Goal: Navigation & Orientation: Find specific page/section

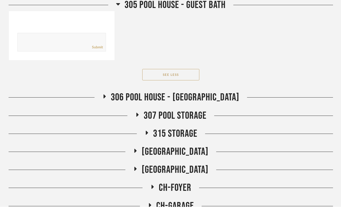
scroll to position [3016, 0]
click at [201, 95] on span "306 Pool House - [GEOGRAPHIC_DATA]" at bounding box center [175, 97] width 129 height 12
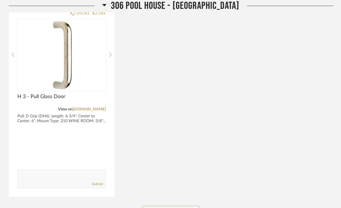
scroll to position [3311, 0]
click at [186, 207] on button "See More" at bounding box center [170, 210] width 57 height 11
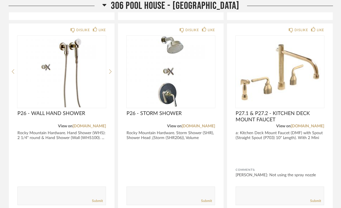
scroll to position [3874, 0]
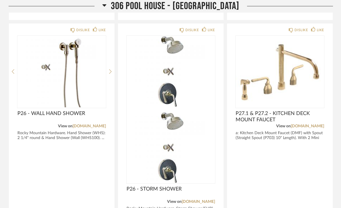
click at [202, 112] on img at bounding box center [171, 147] width 89 height 71
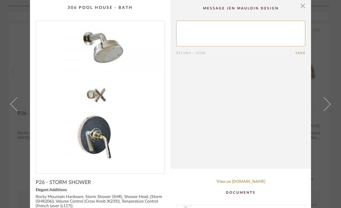
scroll to position [0, 0]
click at [304, 6] on span "button" at bounding box center [302, 5] width 11 height 11
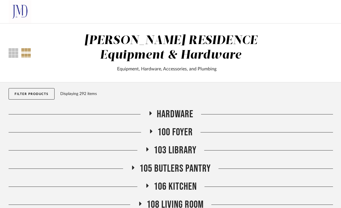
scroll to position [3874, 0]
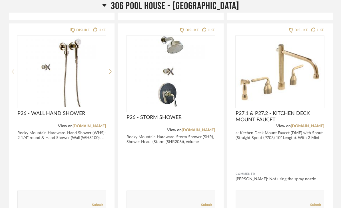
click at [75, 93] on img at bounding box center [61, 71] width 89 height 71
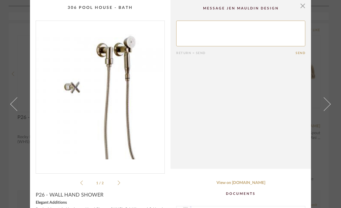
scroll to position [0, 0]
click at [304, 9] on span "button" at bounding box center [302, 5] width 11 height 11
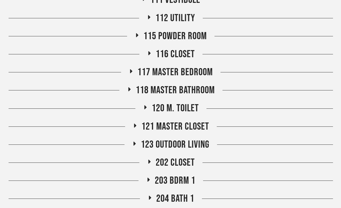
scroll to position [283, 0]
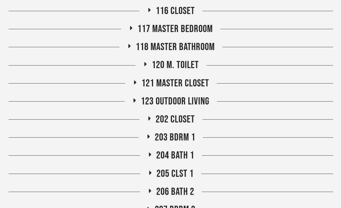
click at [203, 102] on span "123 Outdoor Living" at bounding box center [175, 101] width 69 height 12
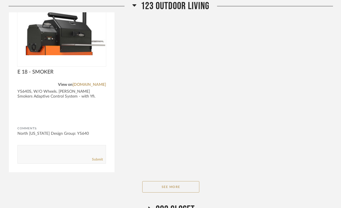
scroll to position [633, 0]
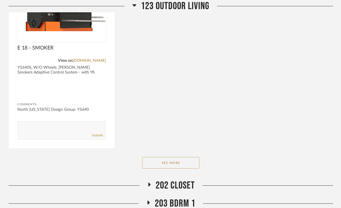
click at [174, 161] on button "See More" at bounding box center [170, 162] width 57 height 11
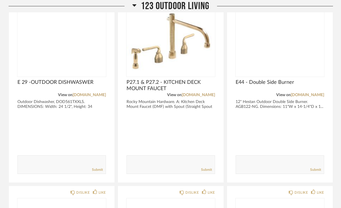
scroll to position [985, 0]
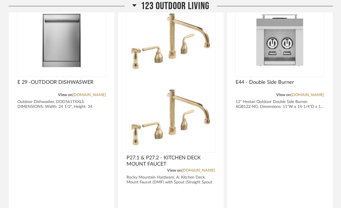
click at [188, 81] on img at bounding box center [171, 116] width 89 height 71
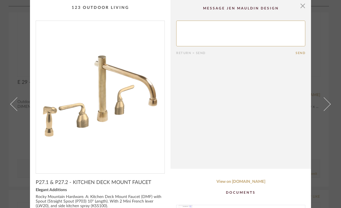
scroll to position [0, 0]
click at [305, 5] on span "button" at bounding box center [302, 5] width 11 height 11
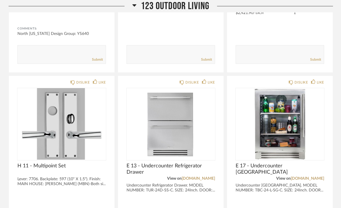
scroll to position [682, 0]
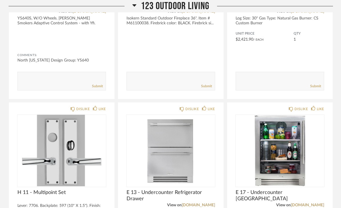
click at [198, 5] on span "123 Outdoor Living" at bounding box center [175, 6] width 69 height 12
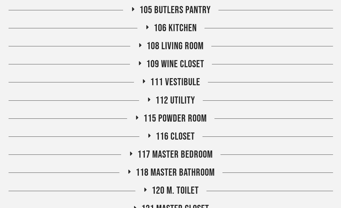
scroll to position [162, 0]
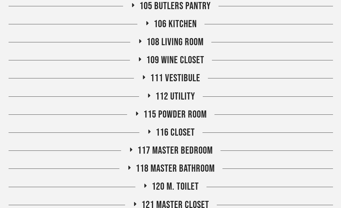
click at [191, 95] on span "112 Utility" at bounding box center [175, 96] width 40 height 12
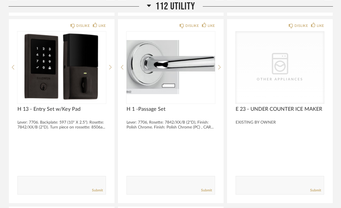
scroll to position [640, 0]
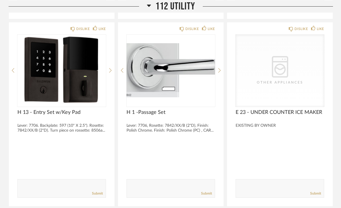
click at [185, 6] on span "112 Utility" at bounding box center [175, 6] width 40 height 12
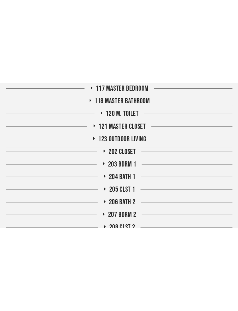
scroll to position [245, 0]
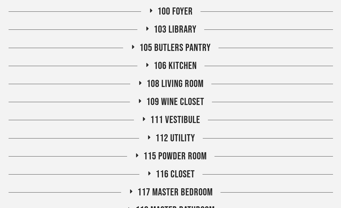
scroll to position [134, 0]
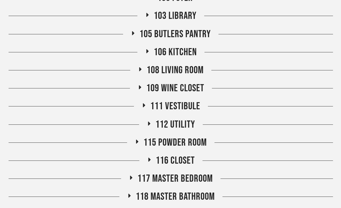
click at [214, 34] on div "105 Butlers Pantry" at bounding box center [171, 34] width 325 height 12
click at [192, 33] on span "105 Butlers Pantry" at bounding box center [174, 34] width 71 height 12
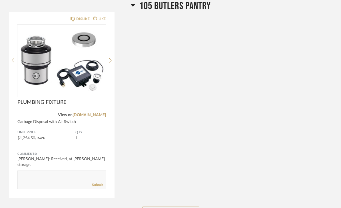
scroll to position [400, 0]
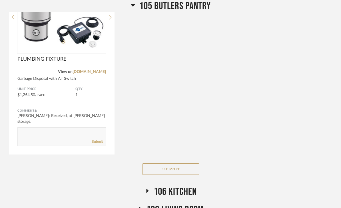
click at [187, 171] on button "See More" at bounding box center [170, 168] width 57 height 11
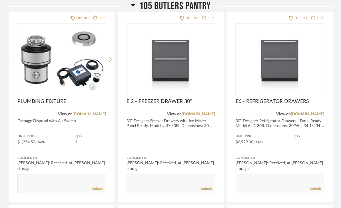
scroll to position [358, 0]
click at [195, 4] on span "105 Butlers Pantry" at bounding box center [174, 6] width 71 height 12
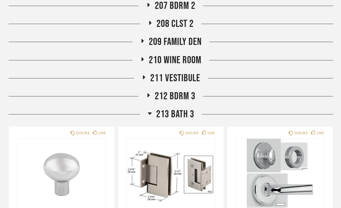
scroll to position [488, 0]
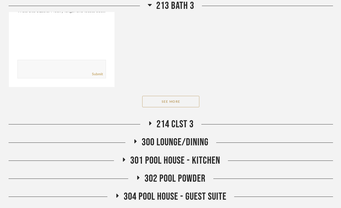
click at [188, 103] on button "See More" at bounding box center [170, 101] width 57 height 11
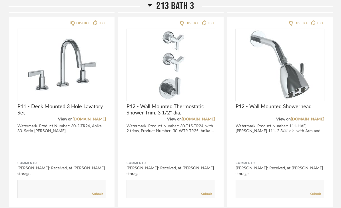
scroll to position [1376, 0]
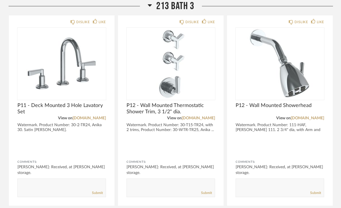
click at [185, 10] on span "213 Bath 3" at bounding box center [175, 6] width 38 height 12
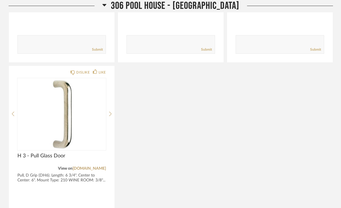
scroll to position [1263, 0]
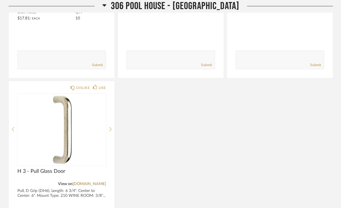
click at [183, 7] on span "306 Pool House - [GEOGRAPHIC_DATA]" at bounding box center [175, 6] width 129 height 12
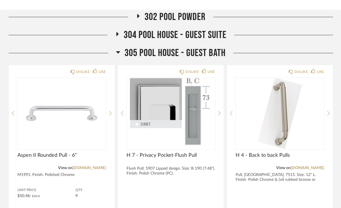
scroll to position [655, 0]
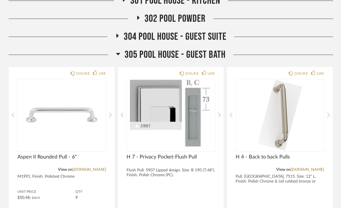
click at [217, 55] on span "305 Pool House - Guest Bath" at bounding box center [175, 55] width 101 height 12
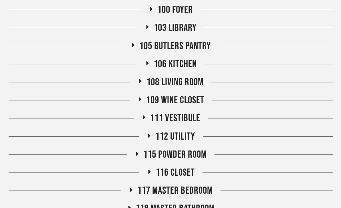
scroll to position [122, 0]
click at [205, 47] on span "105 Butlers Pantry" at bounding box center [174, 46] width 71 height 12
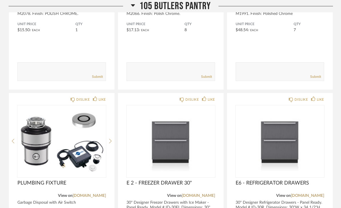
scroll to position [276, 0]
click at [215, 9] on div "105 Butlers Pantry" at bounding box center [171, 6] width 325 height 12
click at [203, 5] on span "105 Butlers Pantry" at bounding box center [174, 6] width 71 height 12
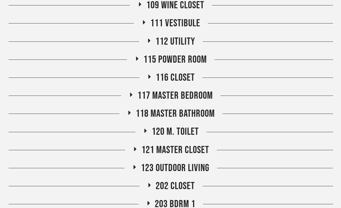
click at [185, 41] on span "112 Utility" at bounding box center [175, 42] width 40 height 12
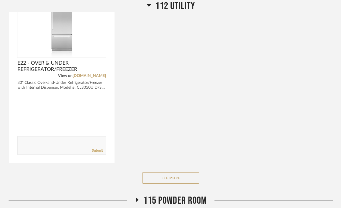
scroll to position [490, 0]
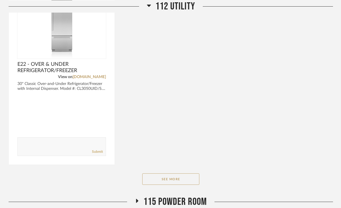
click at [190, 181] on button "See More" at bounding box center [170, 178] width 57 height 11
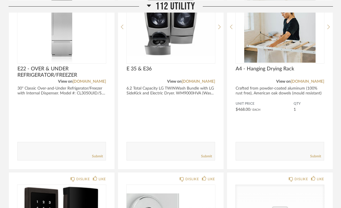
click at [179, 5] on span "112 Utility" at bounding box center [175, 6] width 40 height 12
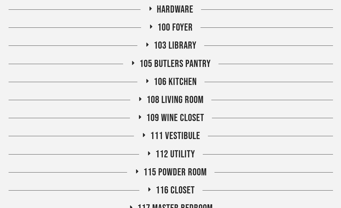
scroll to position [105, 0]
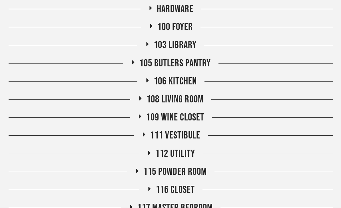
click at [187, 81] on span "106 Kitchen" at bounding box center [175, 81] width 43 height 12
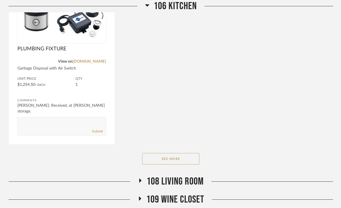
click at [191, 163] on button "See More" at bounding box center [170, 158] width 57 height 11
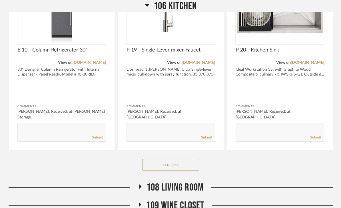
click at [185, 6] on span "106 Kitchen" at bounding box center [175, 6] width 43 height 12
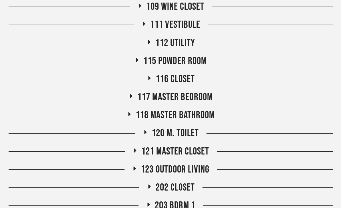
scroll to position [215, 0]
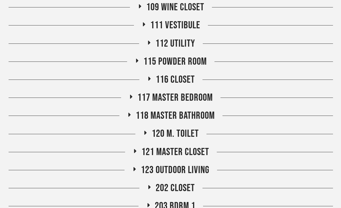
click at [200, 169] on span "123 Outdoor Living" at bounding box center [175, 170] width 69 height 12
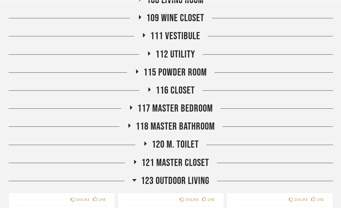
scroll to position [203, 0]
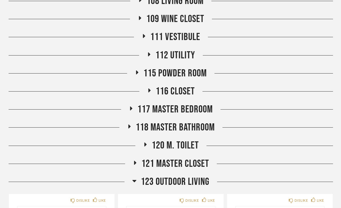
click at [206, 181] on span "123 Outdoor Living" at bounding box center [175, 181] width 69 height 12
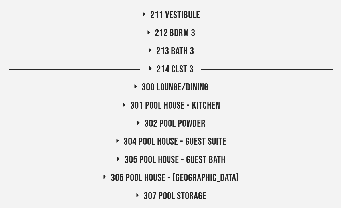
scroll to position [550, 0]
click at [212, 105] on span "301 Pool House - Kitchen" at bounding box center [175, 105] width 90 height 12
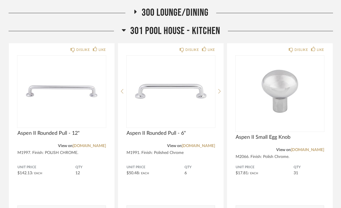
click at [205, 31] on span "301 Pool House - Kitchen" at bounding box center [175, 31] width 90 height 12
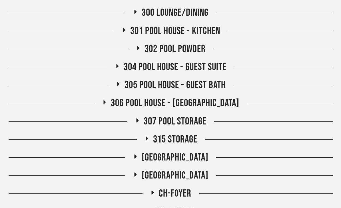
scroll to position [625, 0]
click at [196, 155] on span "[GEOGRAPHIC_DATA]" at bounding box center [175, 157] width 67 height 12
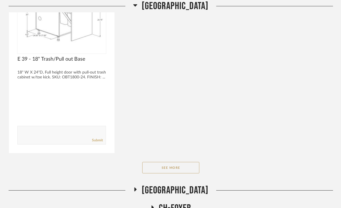
click at [194, 171] on button "See More" at bounding box center [170, 167] width 57 height 11
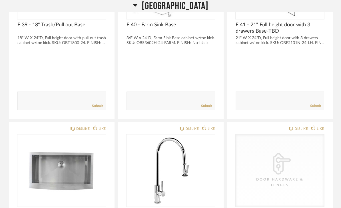
click at [201, 5] on span "[GEOGRAPHIC_DATA]" at bounding box center [175, 6] width 67 height 12
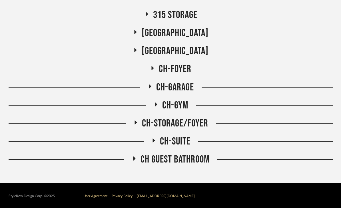
click at [191, 50] on span "[GEOGRAPHIC_DATA]" at bounding box center [175, 51] width 67 height 12
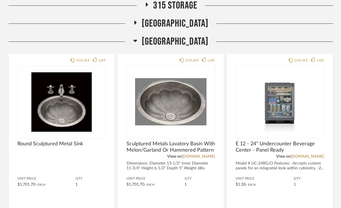
scroll to position [737, 0]
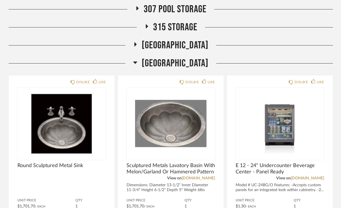
click at [189, 60] on span "[GEOGRAPHIC_DATA]" at bounding box center [175, 63] width 67 height 12
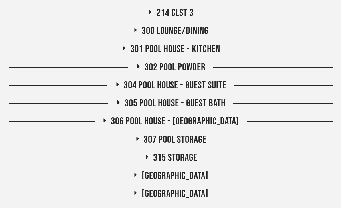
scroll to position [600, 0]
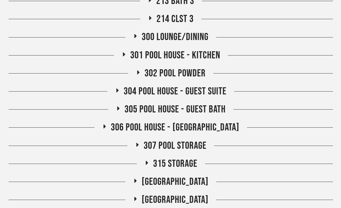
click at [205, 121] on span "306 Pool House - [GEOGRAPHIC_DATA]" at bounding box center [175, 127] width 129 height 12
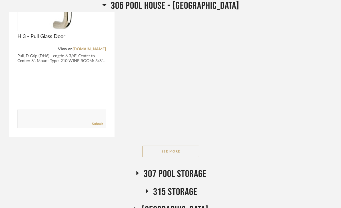
scroll to position [985, 0]
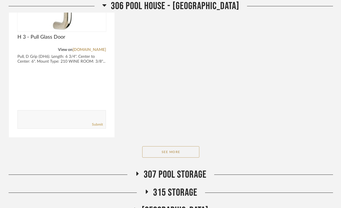
click at [186, 151] on button "See More" at bounding box center [170, 151] width 57 height 11
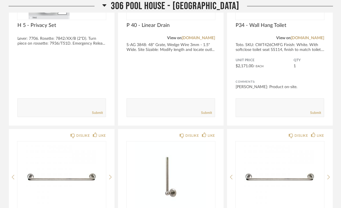
click at [207, 3] on span "306 Pool House - [GEOGRAPHIC_DATA]" at bounding box center [175, 6] width 129 height 12
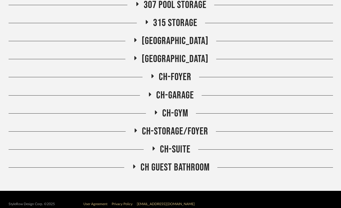
scroll to position [740, 0]
